Goal: Task Accomplishment & Management: Complete application form

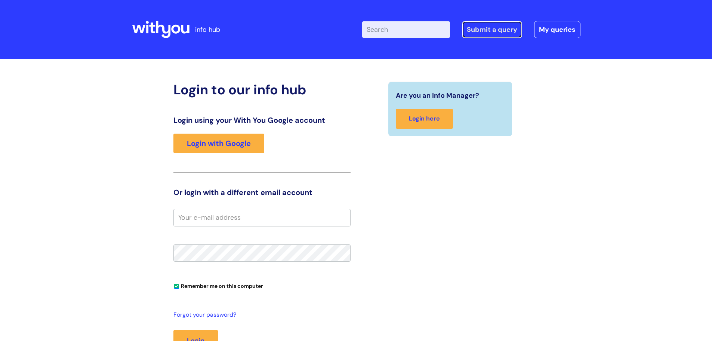
click at [507, 29] on link "Submit a query" at bounding box center [492, 29] width 60 height 17
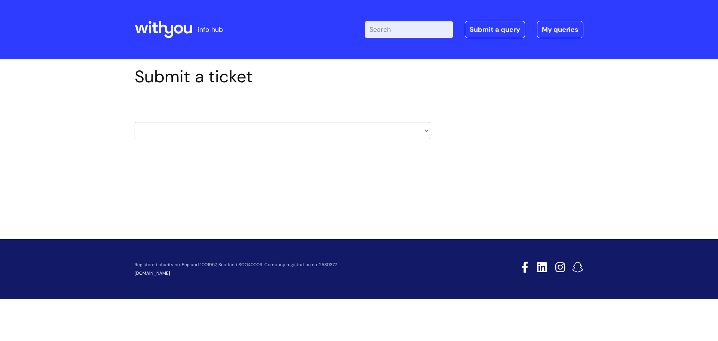
click at [246, 132] on select "HR / People IT and Support Clinical Drug Alerts Finance Accounts Data Support T…" at bounding box center [282, 130] width 295 height 17
select select "payroll"
click at [135, 122] on select "HR / People IT and Support Clinical Drug Alerts Finance Accounts Data Support T…" at bounding box center [282, 130] width 295 height 17
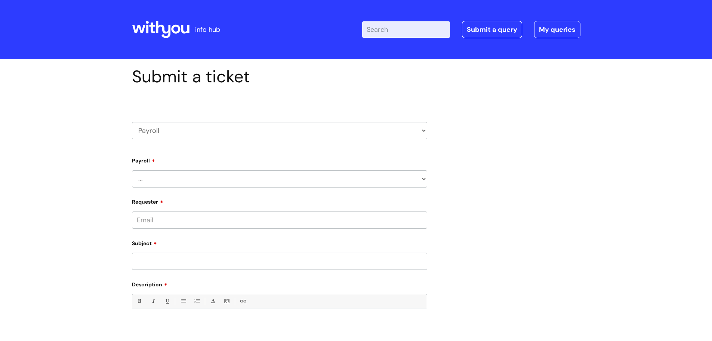
click at [233, 174] on select "... New Hires bank details/starter checklist forms Payroll queries Receiving in…" at bounding box center [279, 178] width 295 height 17
select select "Payroll queries"
click at [132, 170] on select "... New Hires bank details/starter checklist forms Payroll queries Receiving in…" at bounding box center [279, 178] width 295 height 17
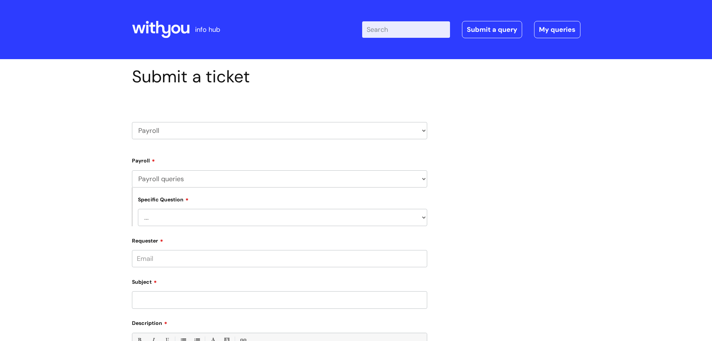
click at [232, 223] on select "... Changes queries Timesheet queries Salary and absence queries" at bounding box center [282, 217] width 289 height 17
select select "Salary and absence queries"
click at [138, 209] on select "... Changes queries Timesheet queries Salary and absence queries" at bounding box center [282, 217] width 289 height 17
click at [234, 261] on input "Requester" at bounding box center [279, 258] width 295 height 17
type input "[EMAIL_ADDRESS][DOMAIN_NAME]"
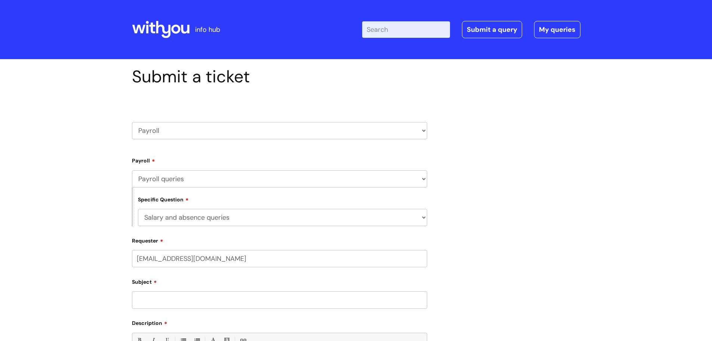
click at [184, 302] on input "Subject" at bounding box center [279, 299] width 295 height 17
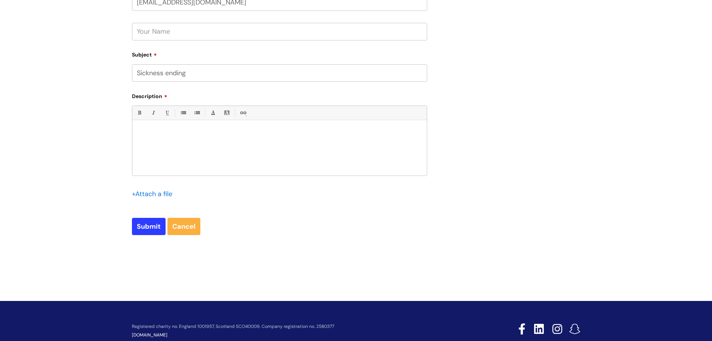
scroll to position [262, 0]
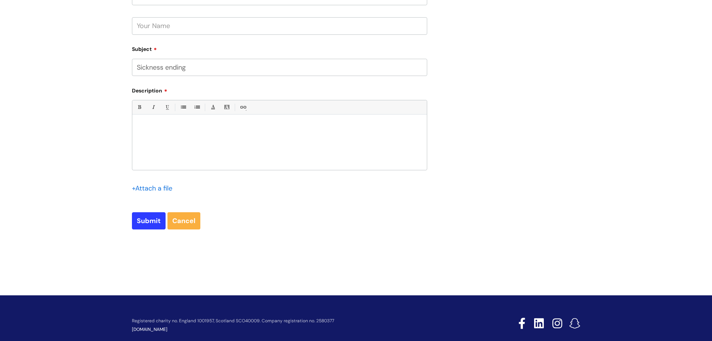
type input "Sickness ending"
click at [164, 141] on div at bounding box center [279, 144] width 295 height 52
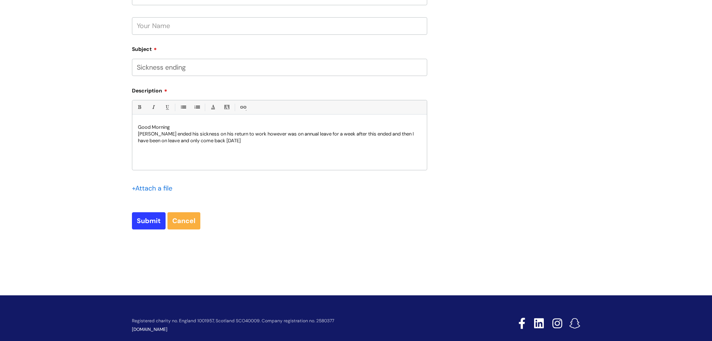
click at [387, 133] on p "Rick Holmes ended his sickness on his return to work however was on annual leav…" at bounding box center [279, 136] width 283 height 13
drag, startPoint x: 233, startPoint y: 141, endPoint x: 307, endPoint y: 157, distance: 75.7
click at [234, 141] on p "Rick Holmes ended his sickness on his return to work however was on annual leav…" at bounding box center [279, 136] width 283 height 13
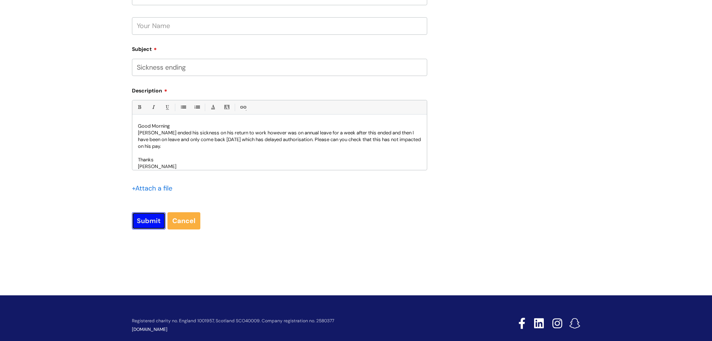
click at [144, 222] on input "Submit" at bounding box center [149, 220] width 34 height 17
type input "Please Wait..."
